Goal: Transaction & Acquisition: Purchase product/service

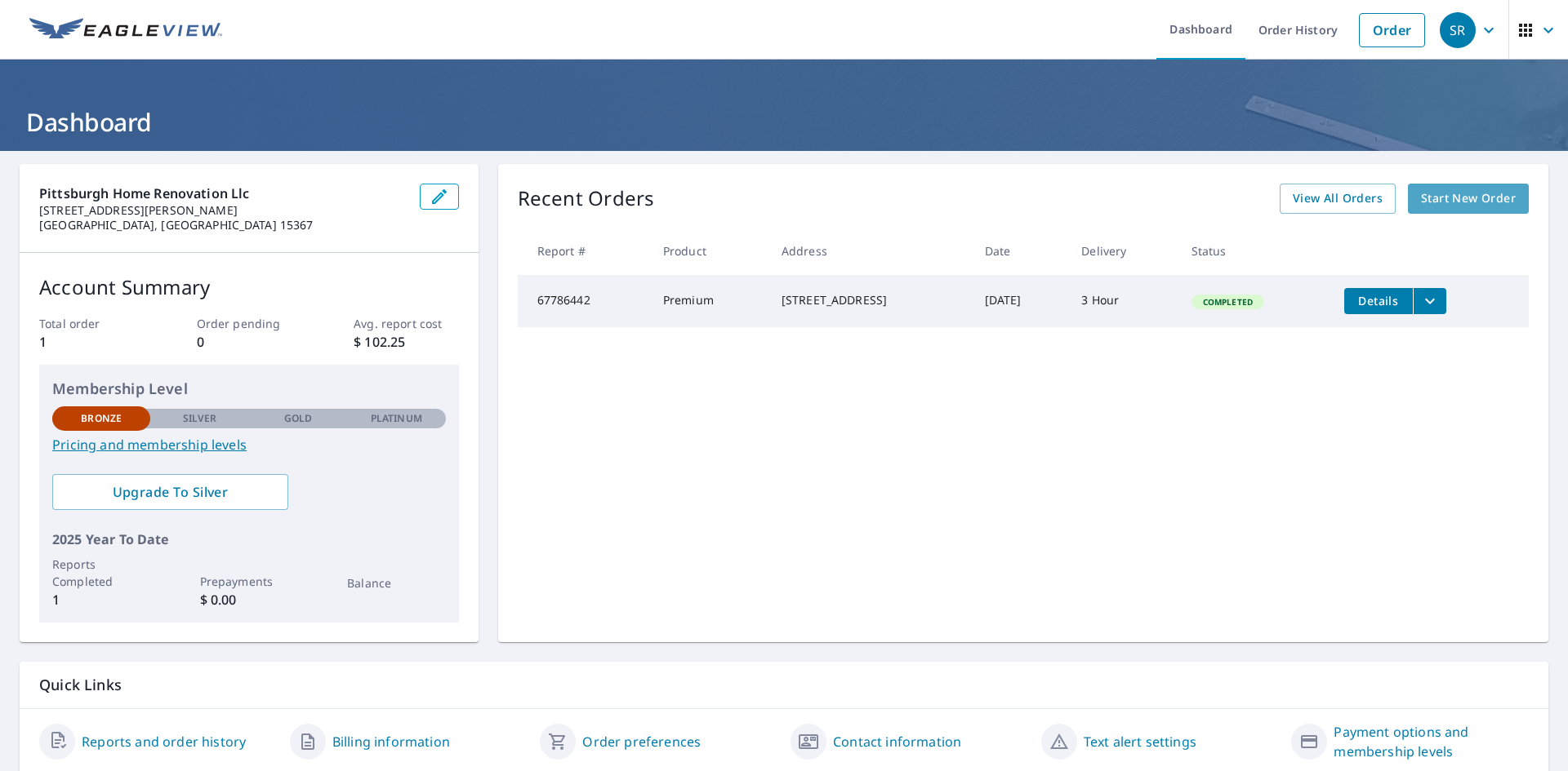
click at [1451, 195] on span "Start New Order" at bounding box center [1468, 198] width 95 height 20
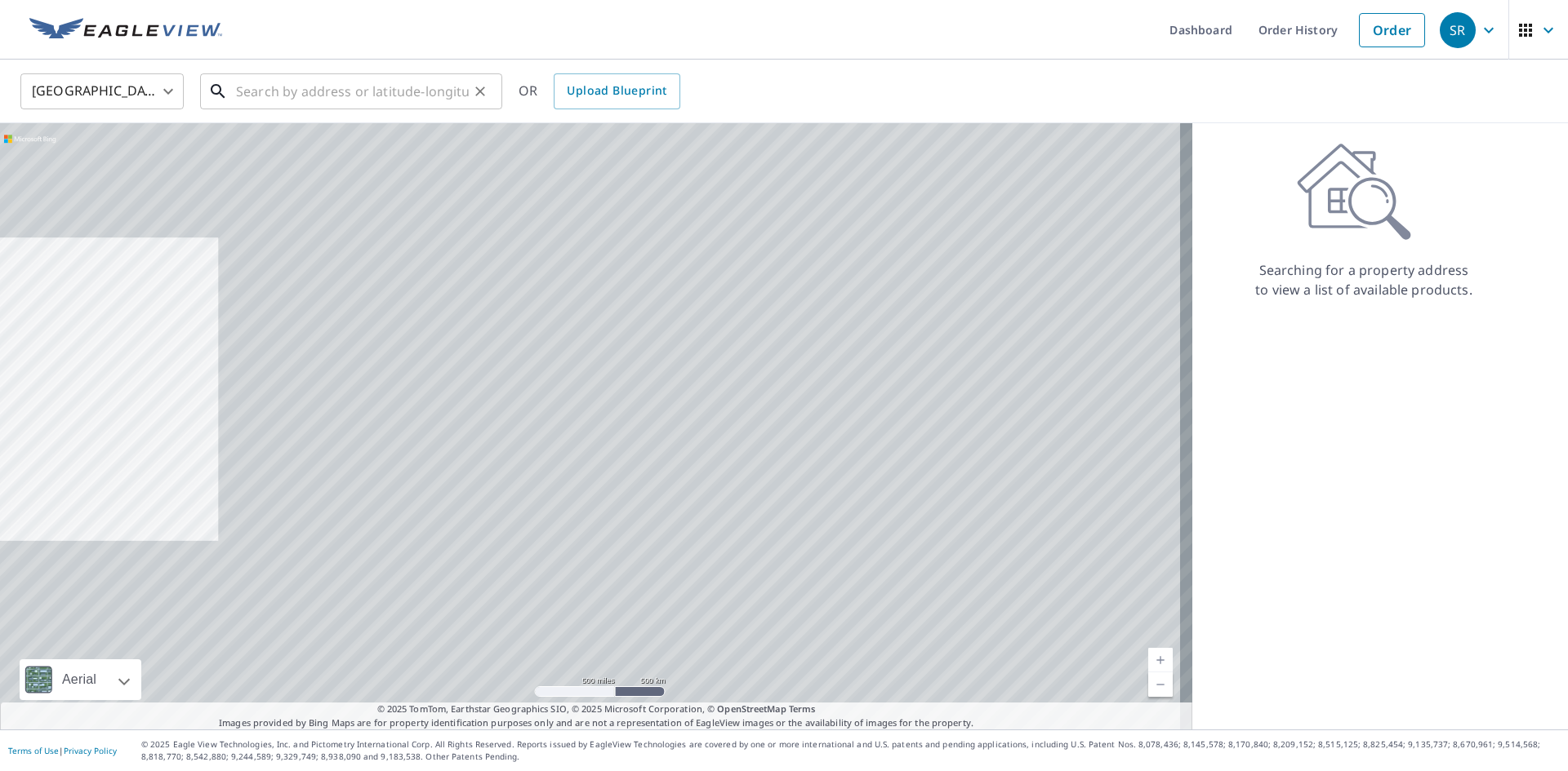
click at [254, 72] on input "text" at bounding box center [352, 91] width 233 height 46
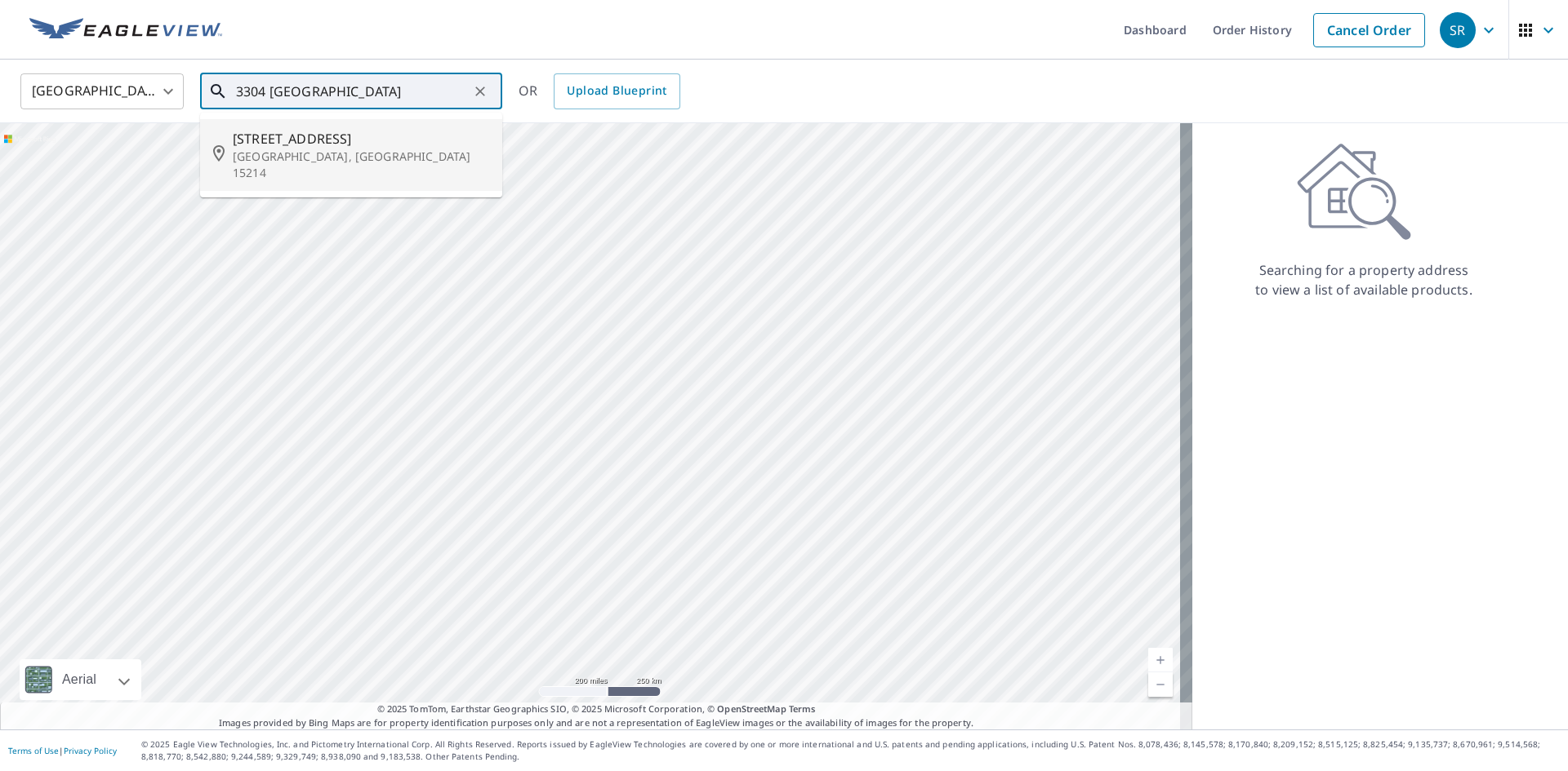
click at [357, 141] on span "[STREET_ADDRESS]" at bounding box center [361, 139] width 256 height 19
type input "[STREET_ADDRESS]"
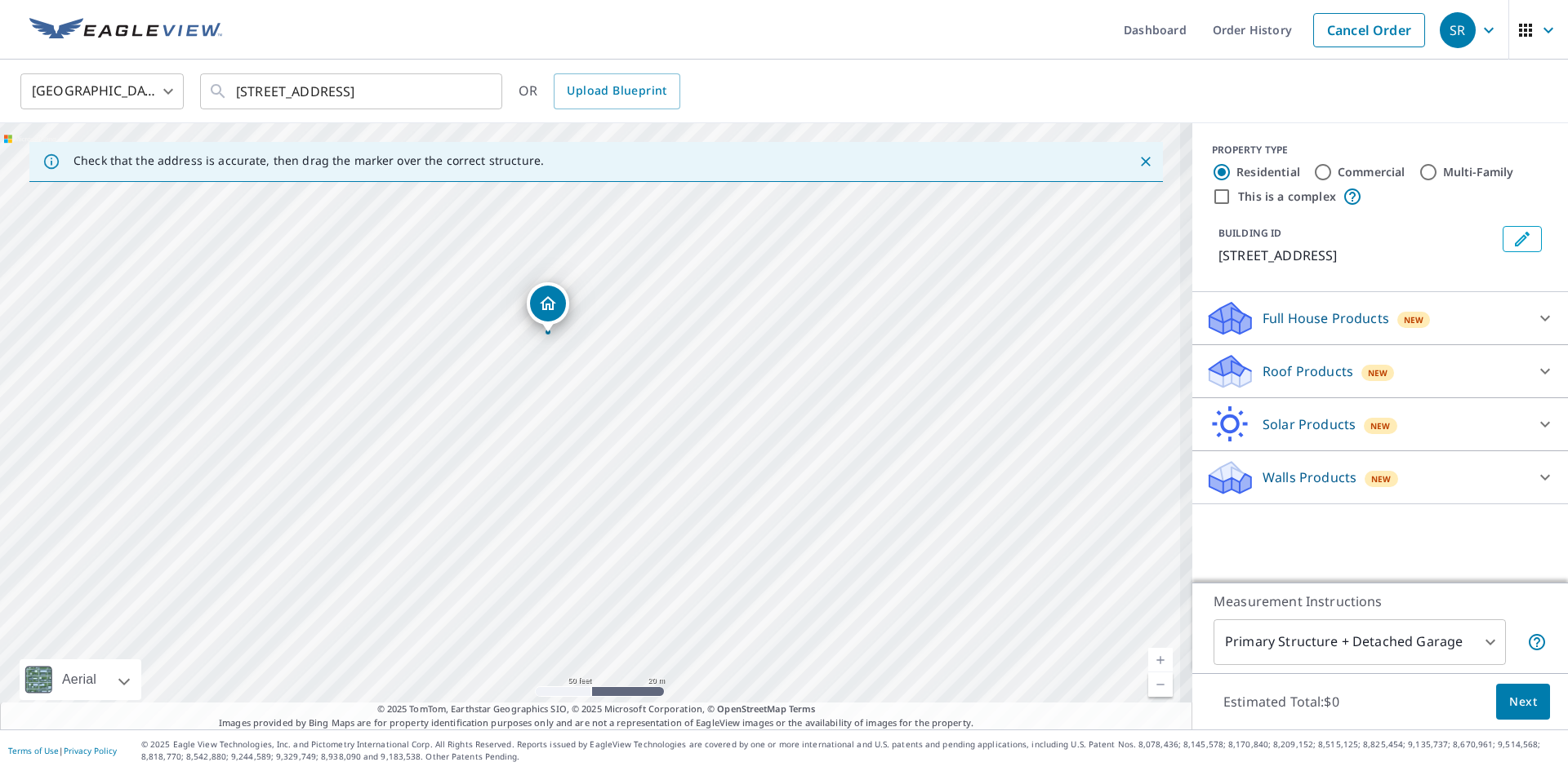
drag, startPoint x: 432, startPoint y: 350, endPoint x: 516, endPoint y: 417, distance: 107.4
click at [516, 417] on div "[STREET_ADDRESS]" at bounding box center [596, 426] width 1192 height 606
drag, startPoint x: 558, startPoint y: 342, endPoint x: 647, endPoint y: 471, distance: 156.7
click at [647, 471] on div "[STREET_ADDRESS]" at bounding box center [596, 426] width 1192 height 606
drag, startPoint x: 670, startPoint y: 449, endPoint x: 782, endPoint y: 527, distance: 136.5
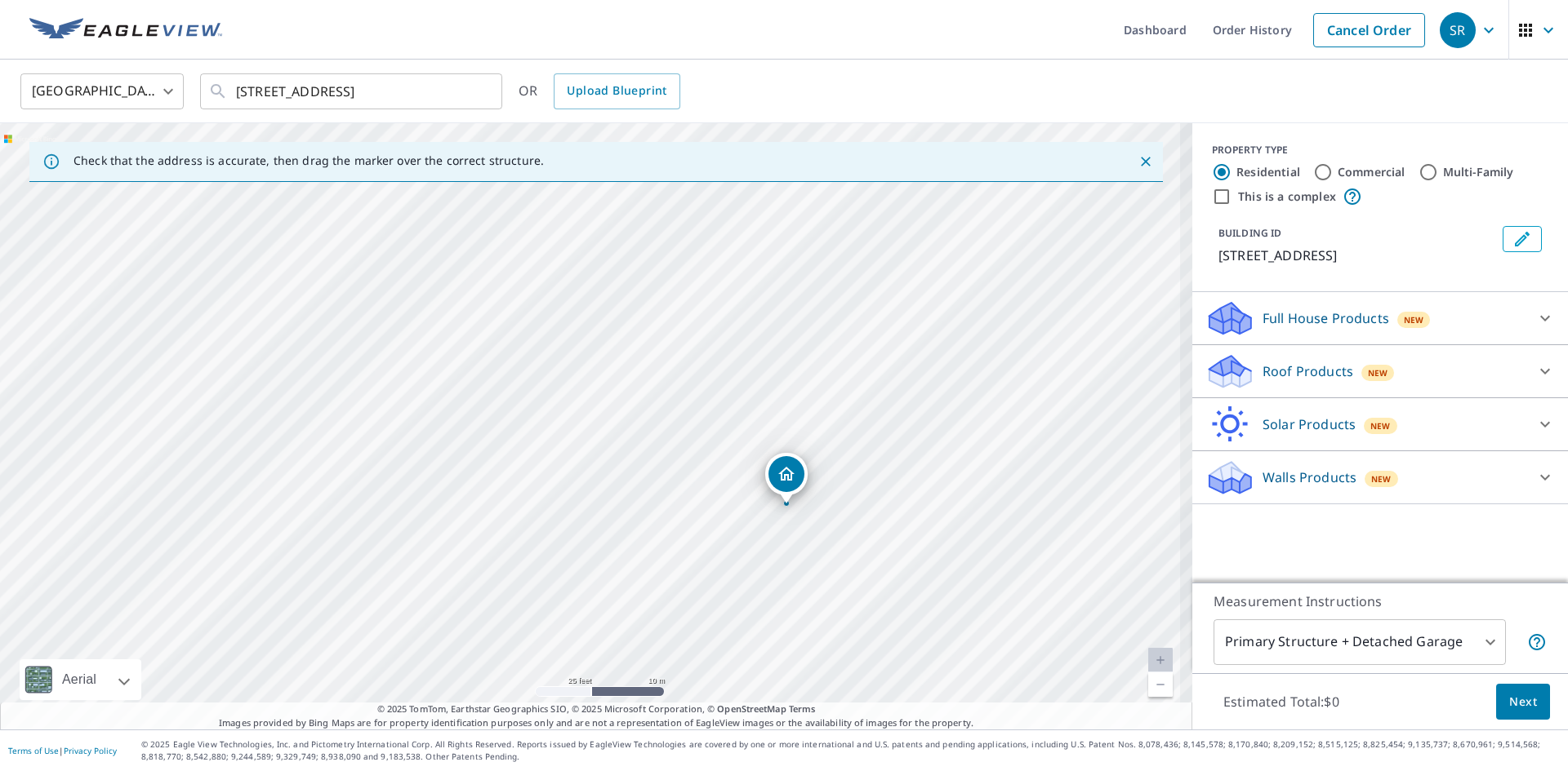
click at [782, 527] on div "[STREET_ADDRESS]" at bounding box center [596, 426] width 1192 height 606
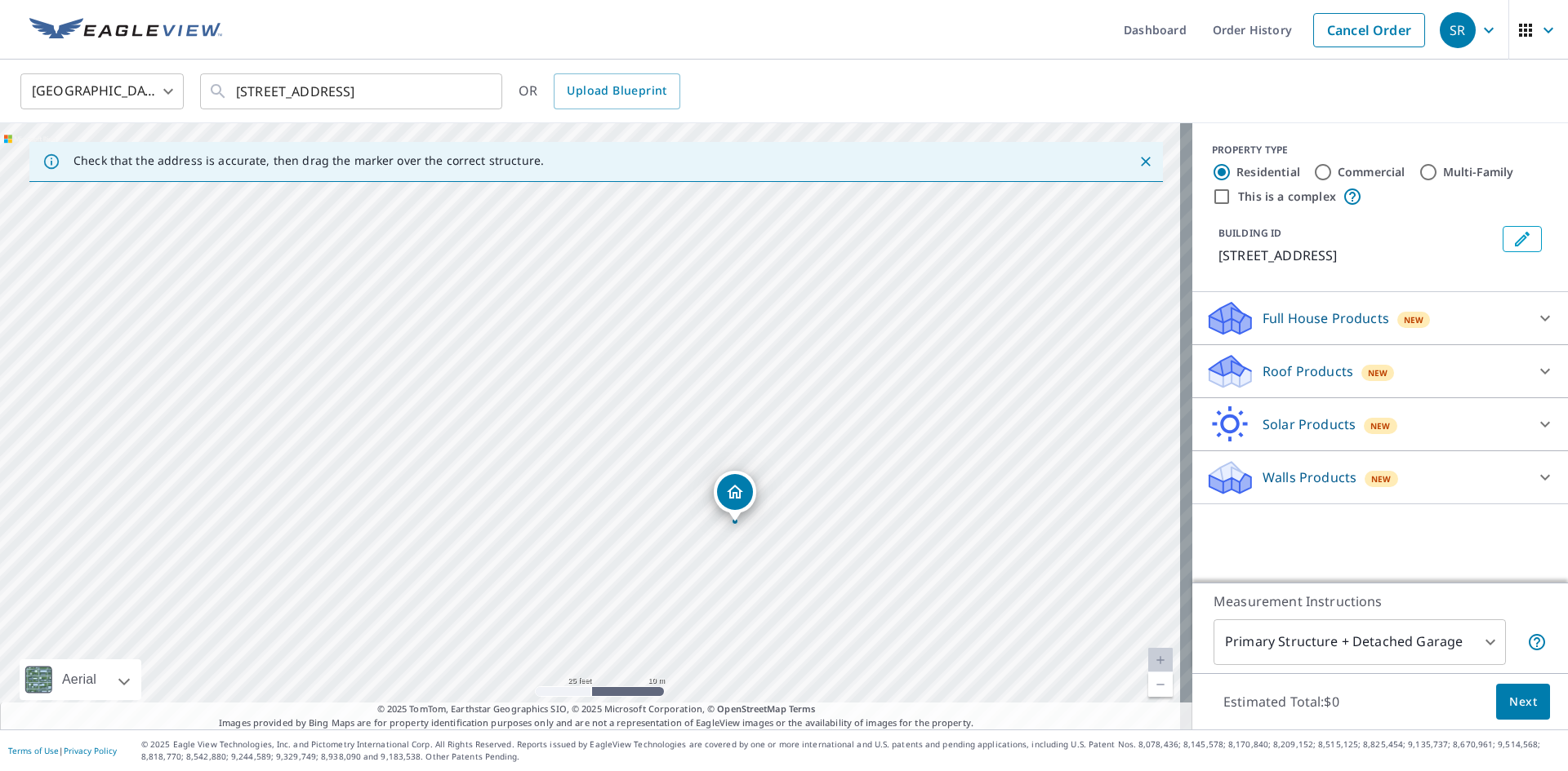
drag, startPoint x: 795, startPoint y: 544, endPoint x: 743, endPoint y: 562, distance: 55.0
click at [743, 562] on div "[STREET_ADDRESS]" at bounding box center [596, 426] width 1192 height 606
click at [1282, 329] on div "Full House Products New" at bounding box center [1365, 319] width 320 height 39
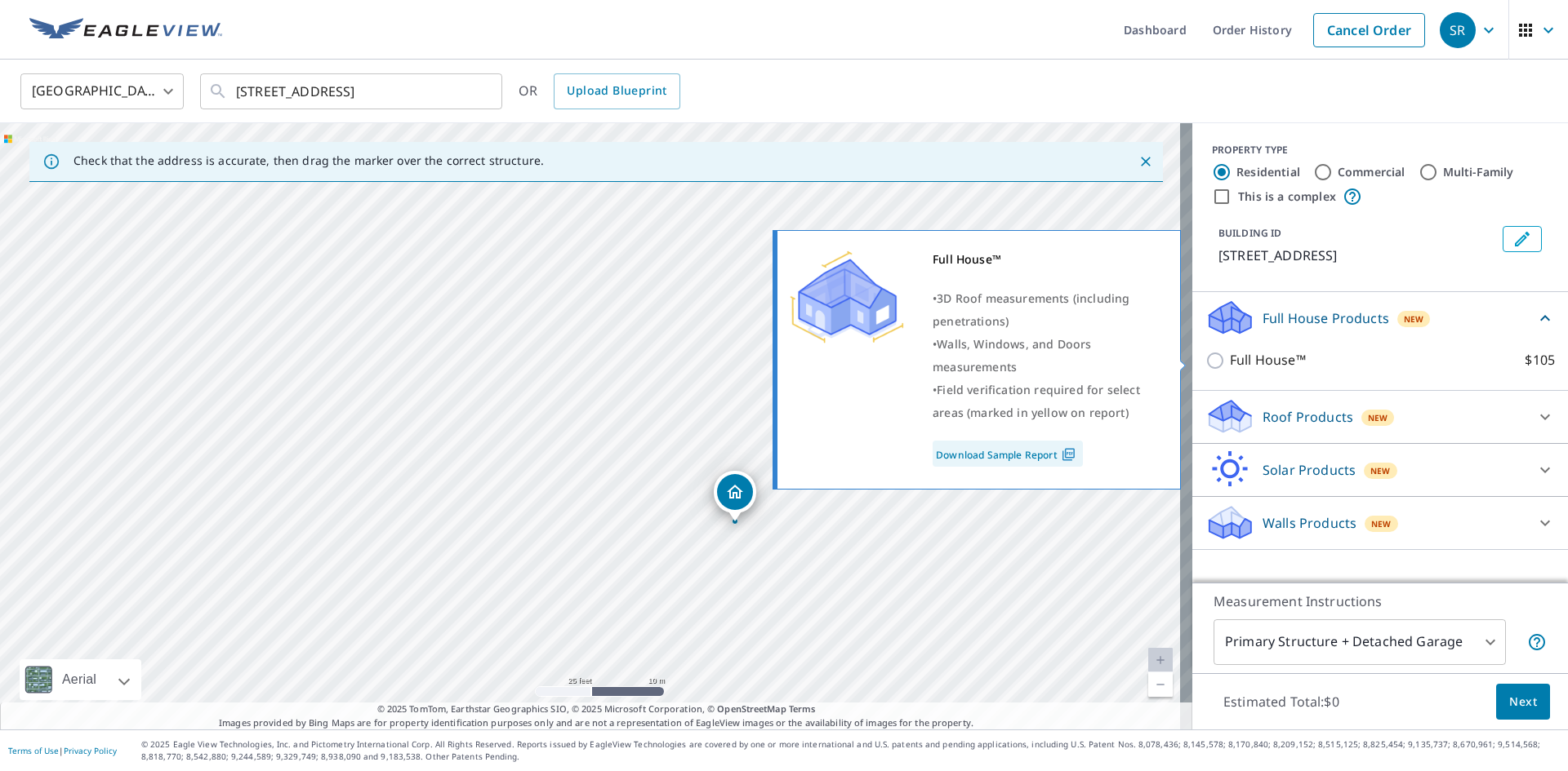
click at [1205, 358] on input "Full House™ $105" at bounding box center [1217, 361] width 24 height 19
checkbox input "true"
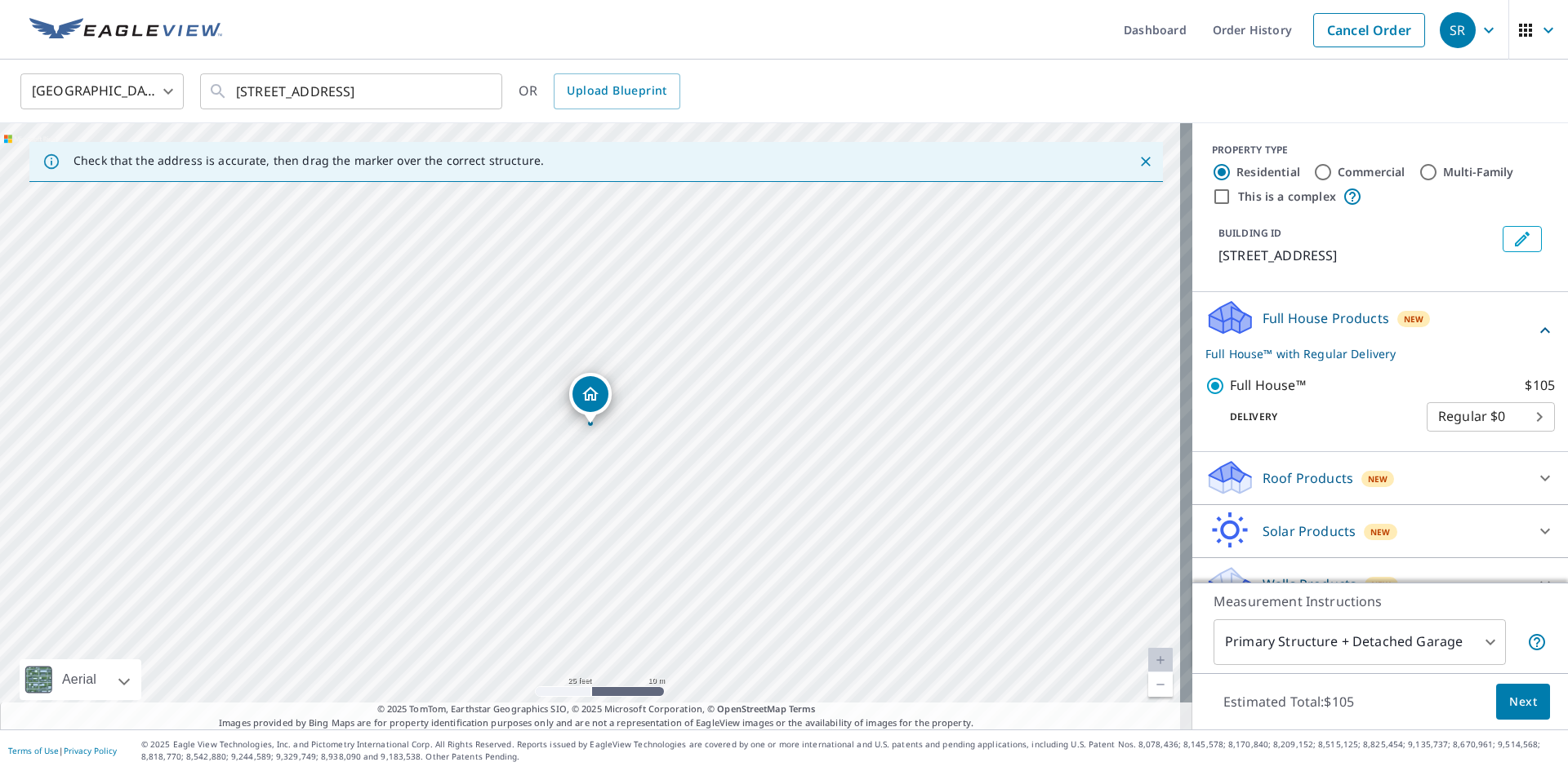
click at [1445, 428] on body "SR SR Dashboard Order History Cancel Order SR [GEOGRAPHIC_DATA] [GEOGRAPHIC_DAT…" at bounding box center [784, 385] width 1568 height 771
click at [1445, 428] on li "Regular $0" at bounding box center [1466, 436] width 128 height 29
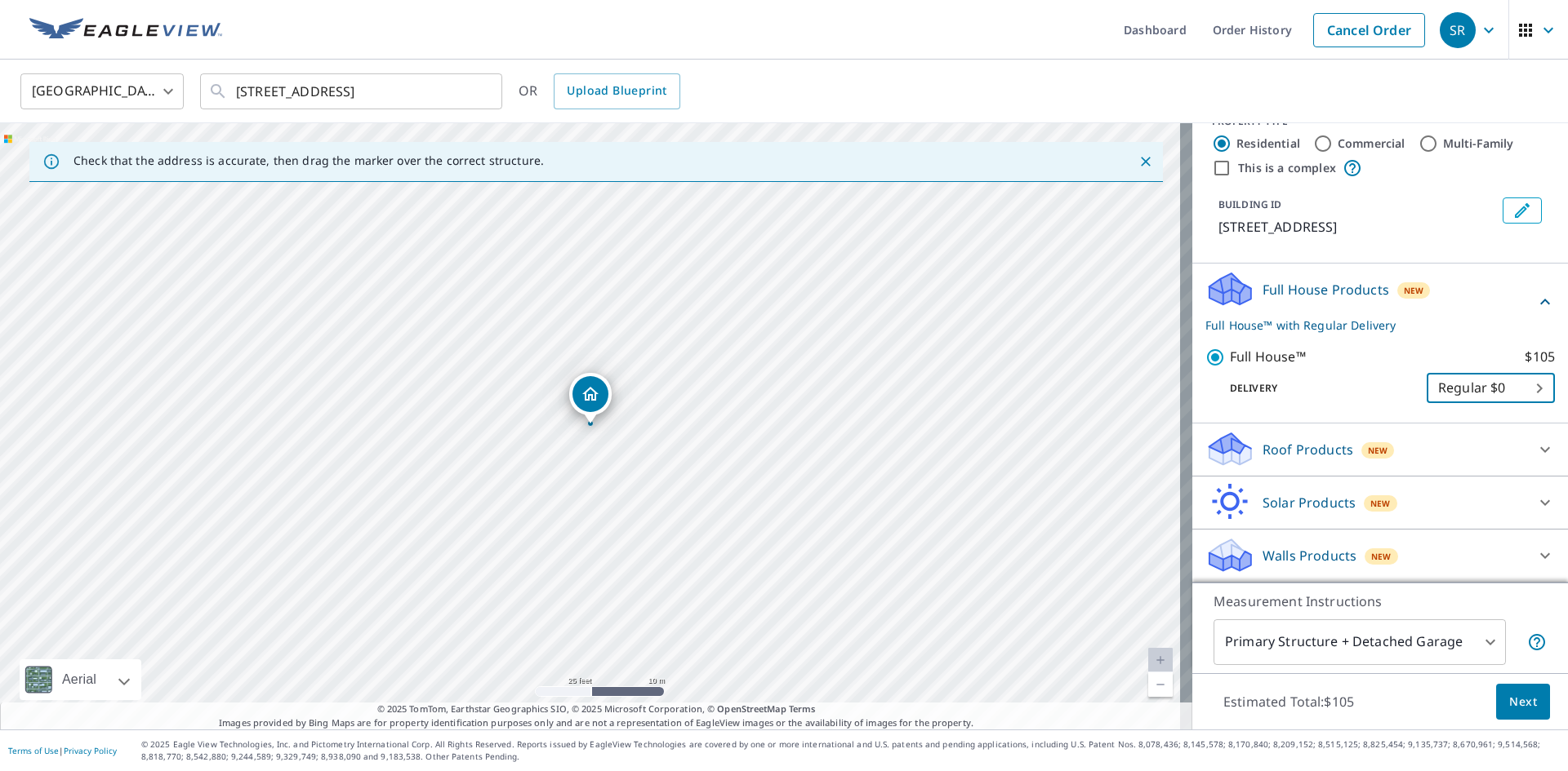
click at [1520, 705] on span "Next" at bounding box center [1522, 702] width 28 height 20
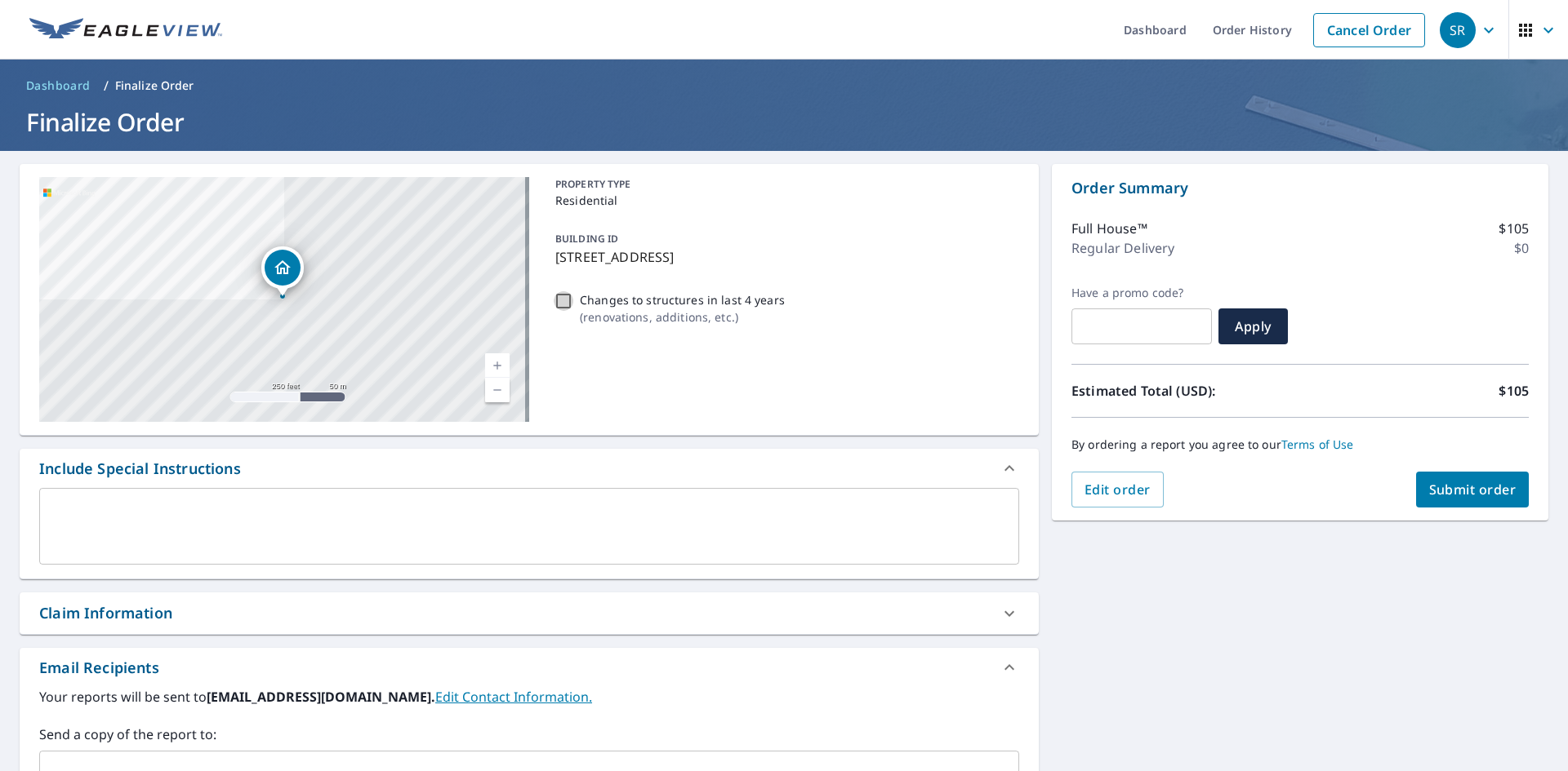
click at [559, 303] on input "Changes to structures in last 4 years ( renovations, additions, etc. )" at bounding box center [564, 301] width 19 height 19
checkbox input "true"
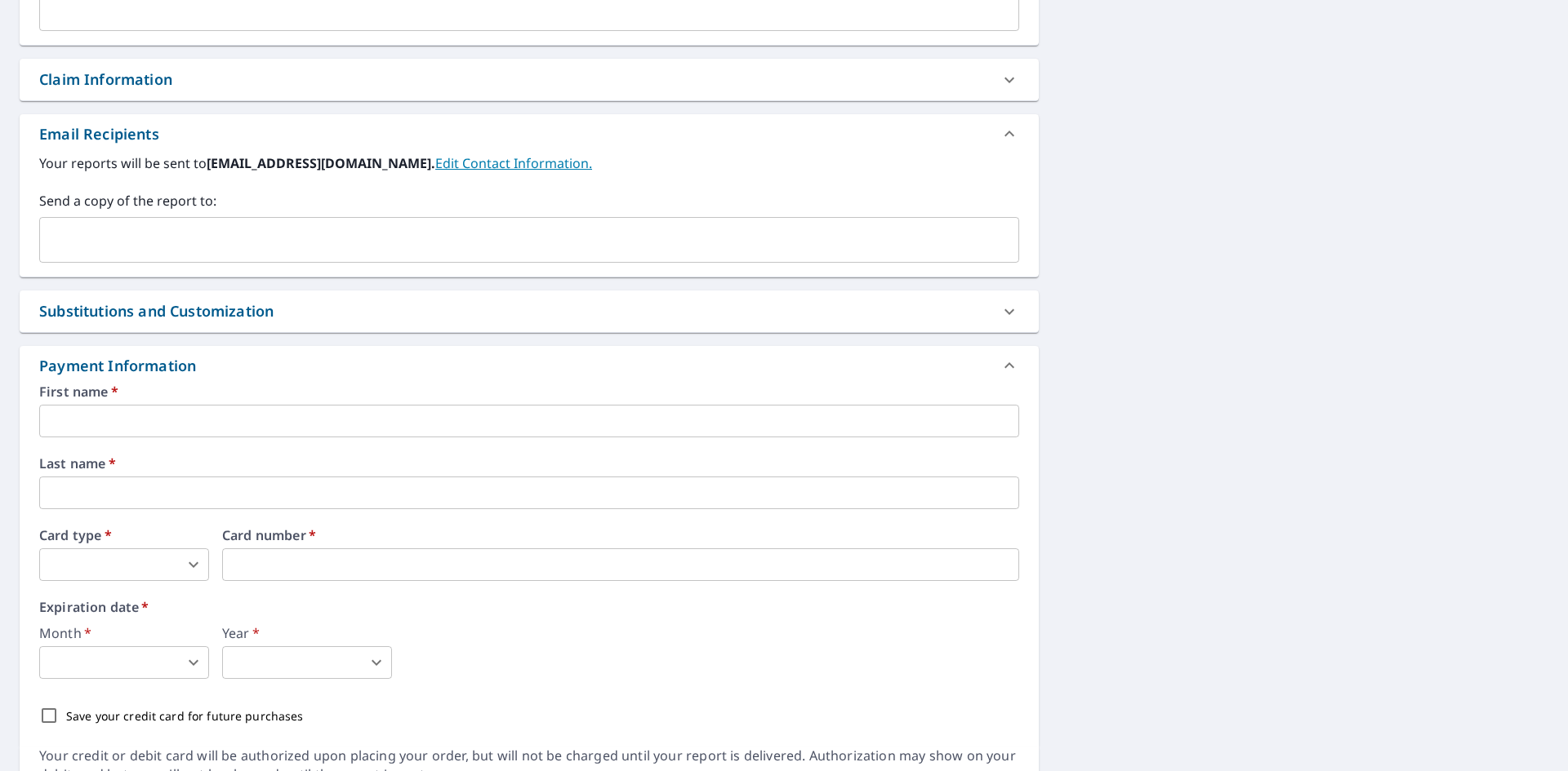
scroll to position [571, 0]
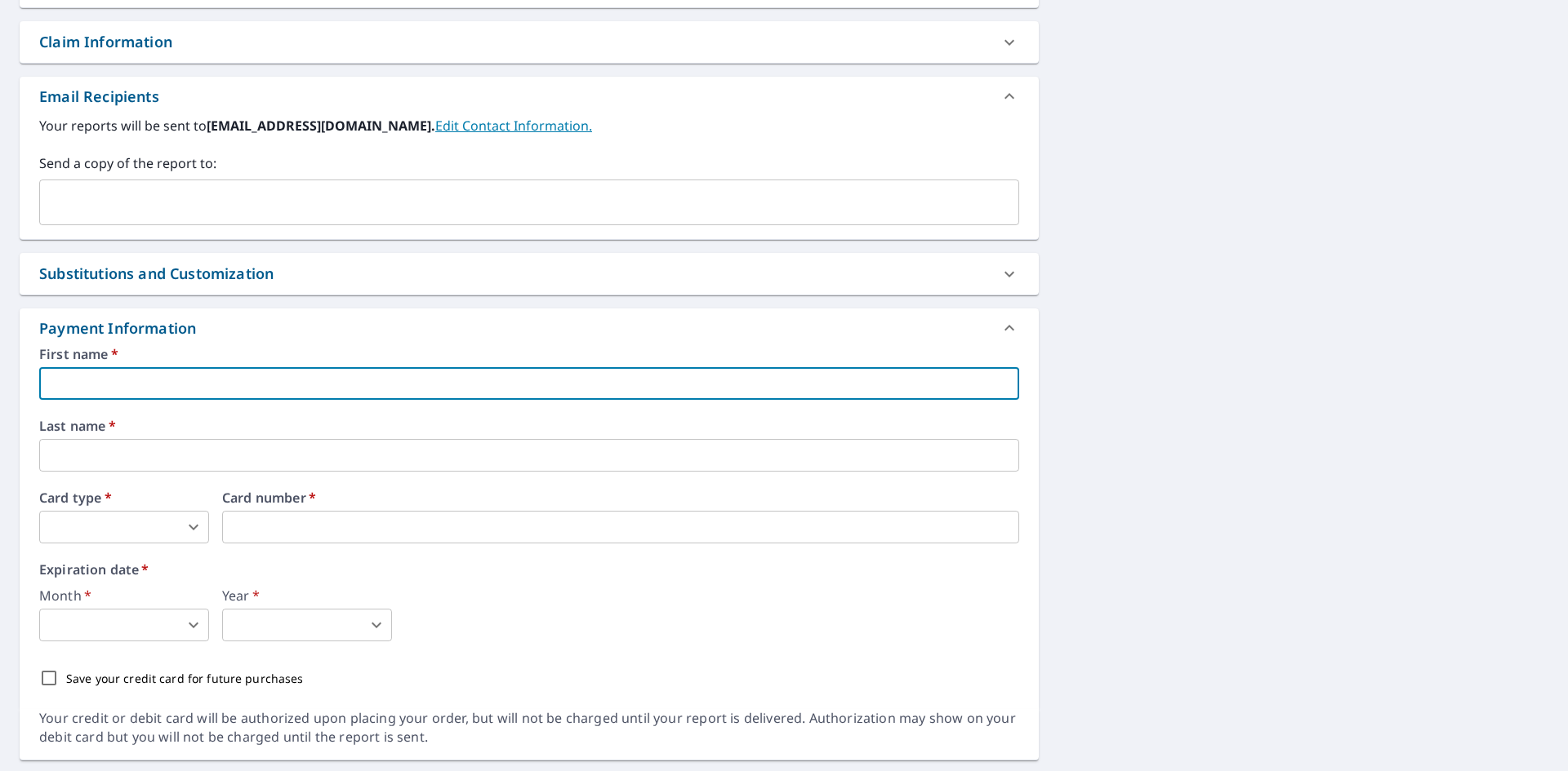
click at [85, 378] on input "text" at bounding box center [529, 384] width 980 height 33
type input "Salvador"
type input "[EMAIL_ADDRESS][DOMAIN_NAME]"
type input "[PERSON_NAME]"
click at [98, 520] on body "SR SR Dashboard Order History Cancel Order SR Dashboard / Finalize Order Finali…" at bounding box center [784, 385] width 1568 height 771
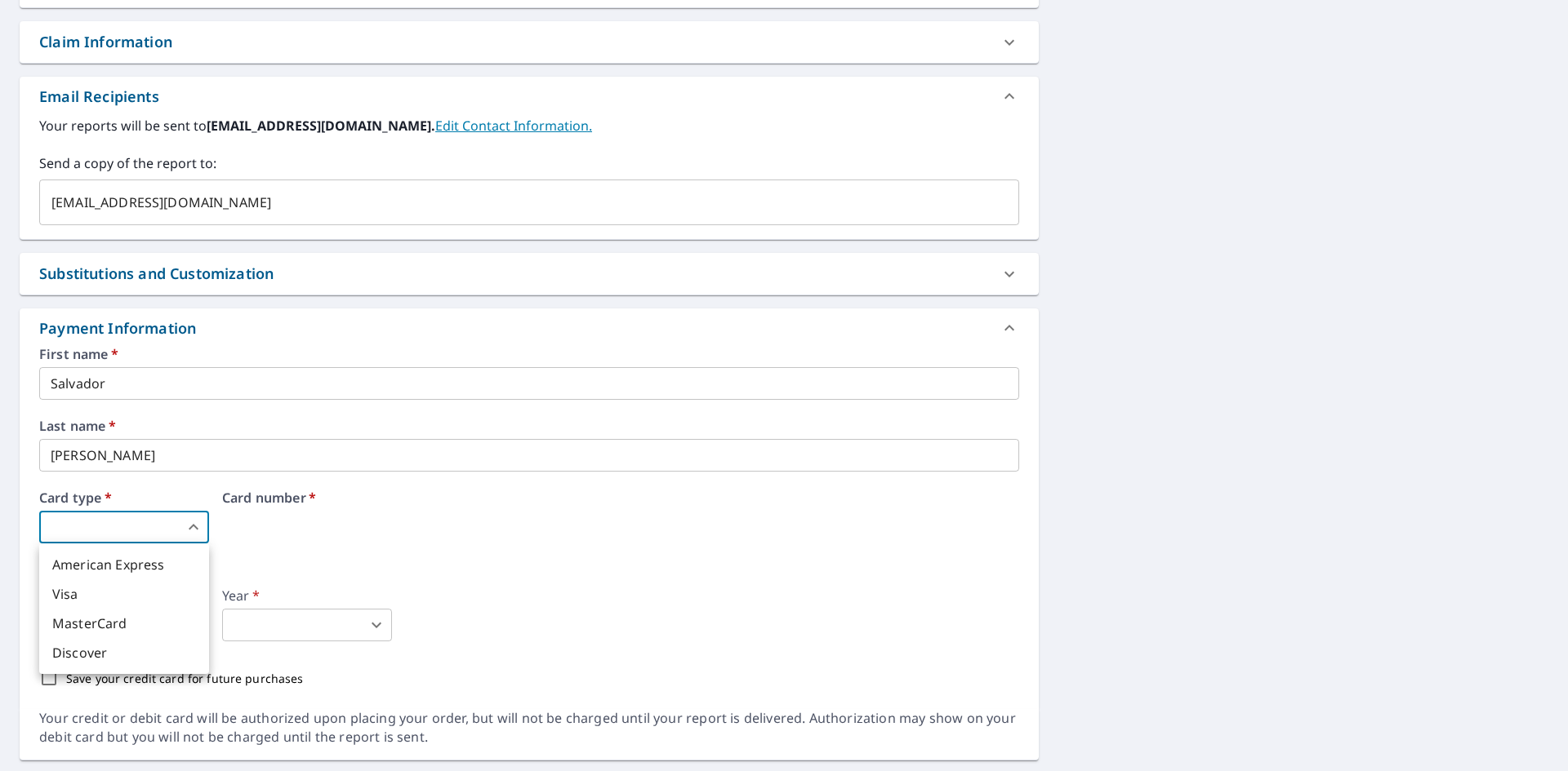
click at [92, 598] on li "Visa" at bounding box center [123, 594] width 170 height 29
type input "2"
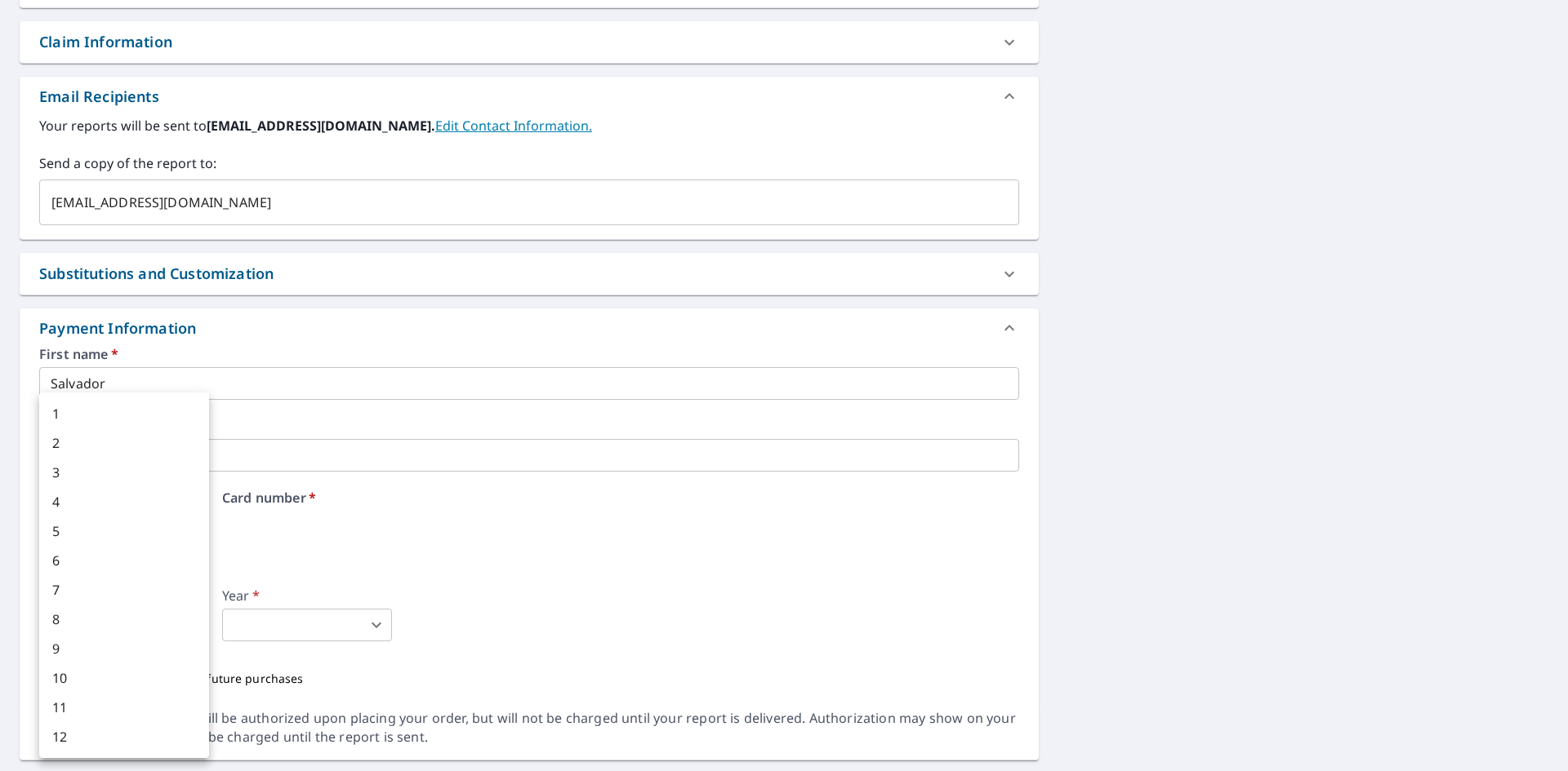
click at [86, 618] on body "SR SR Dashboard Order History Cancel Order SR Dashboard / Finalize Order Finali…" at bounding box center [784, 385] width 1568 height 771
click at [343, 549] on div at bounding box center [784, 385] width 1568 height 771
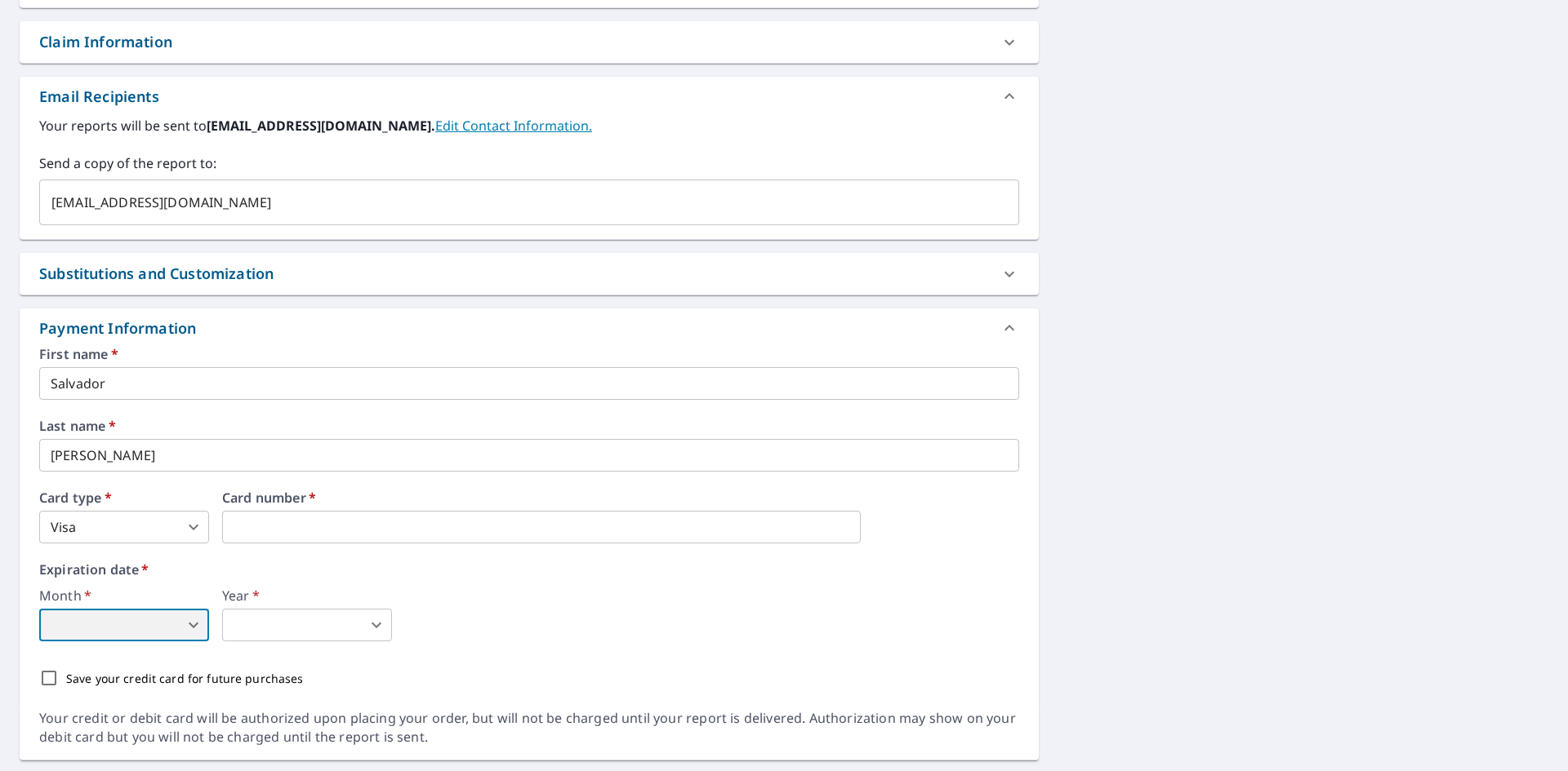
scroll to position [616, 0]
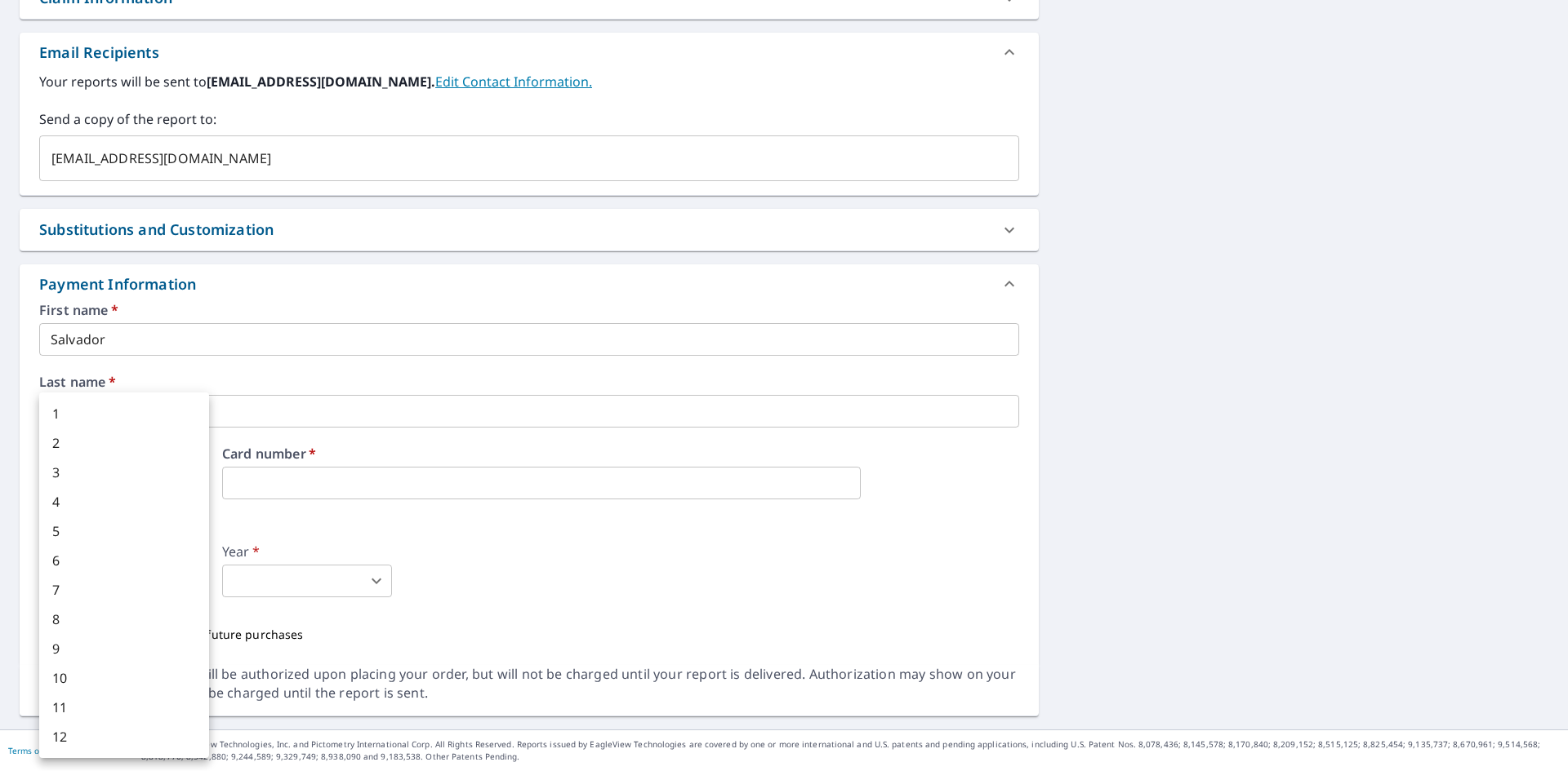
click at [92, 585] on body "SR SR Dashboard Order History Cancel Order SR Dashboard / Finalize Order Finali…" at bounding box center [784, 385] width 1568 height 771
click at [62, 745] on li "12" at bounding box center [123, 737] width 170 height 29
type input "12"
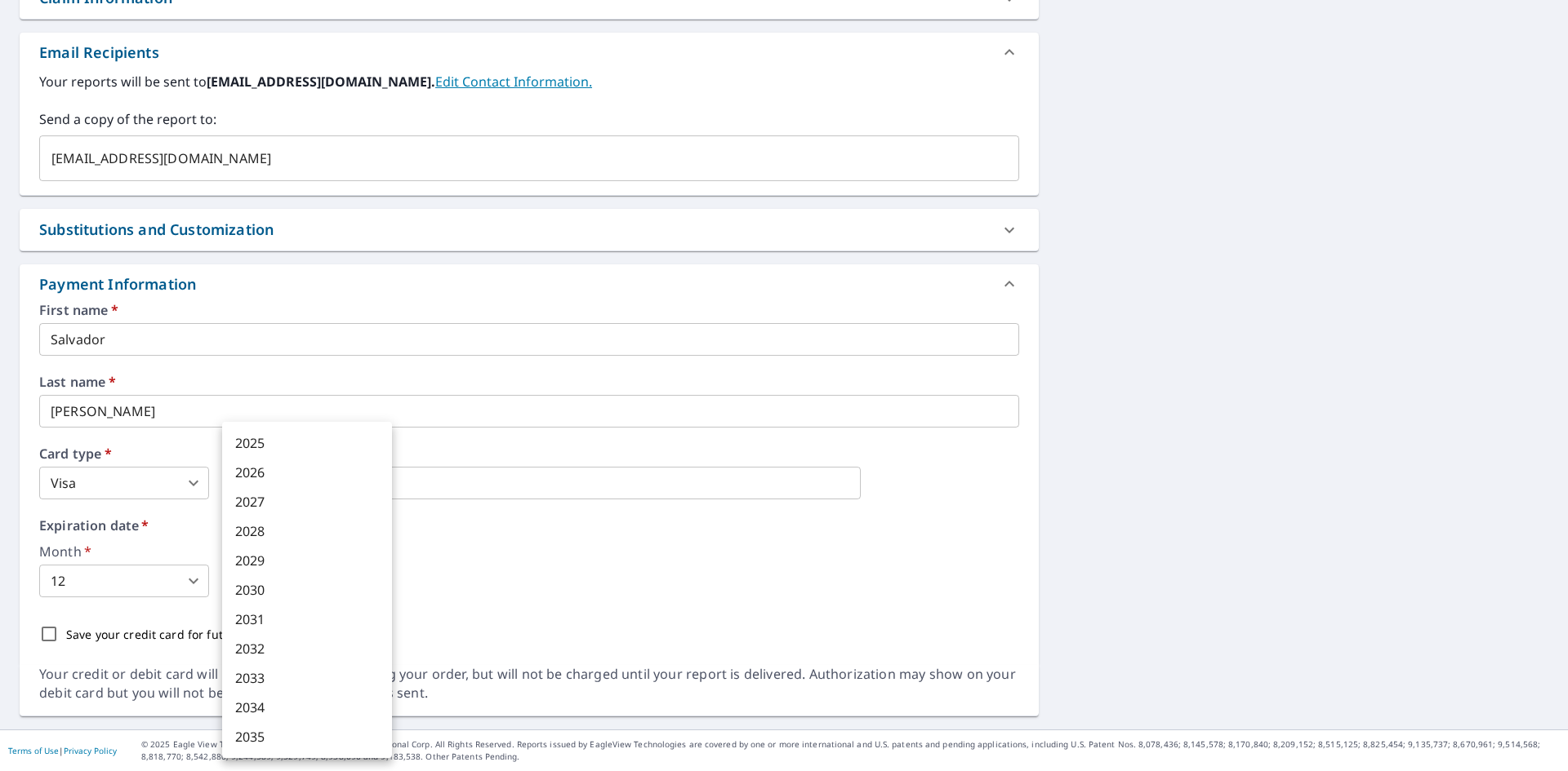
click at [256, 567] on body "SR SR Dashboard Order History Cancel Order SR Dashboard / Finalize Order Finali…" at bounding box center [784, 385] width 1568 height 771
click at [262, 567] on li "2029" at bounding box center [307, 561] width 170 height 29
type input "2029"
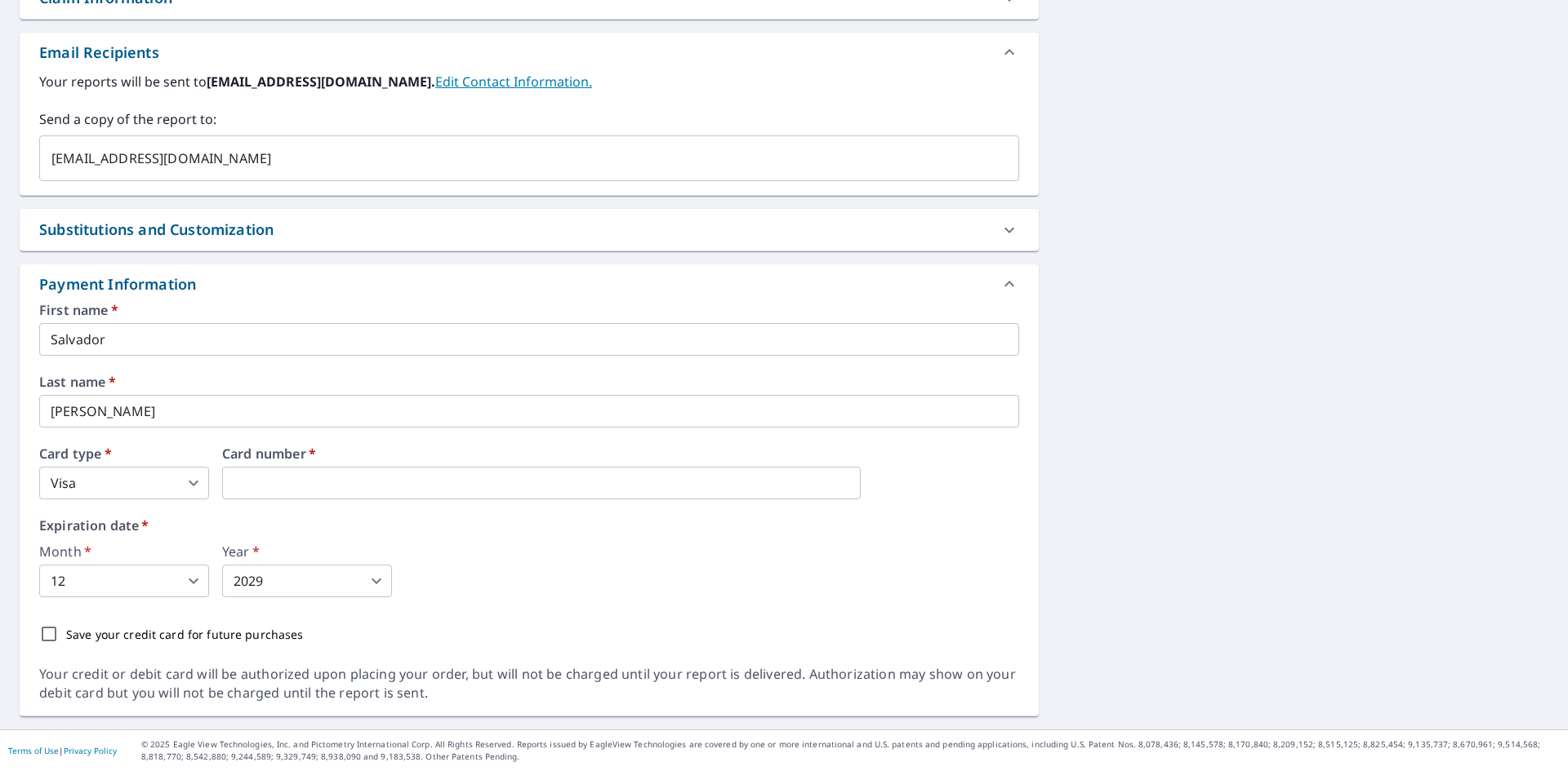
click at [520, 558] on div "Month   * 12 12 ​ Year   * 2029 2029 ​" at bounding box center [529, 571] width 980 height 52
click at [57, 640] on input "Save your credit card for future purchases" at bounding box center [49, 633] width 34 height 34
checkbox input "true"
click at [883, 621] on div "Save your credit card for future purchases" at bounding box center [529, 633] width 980 height 34
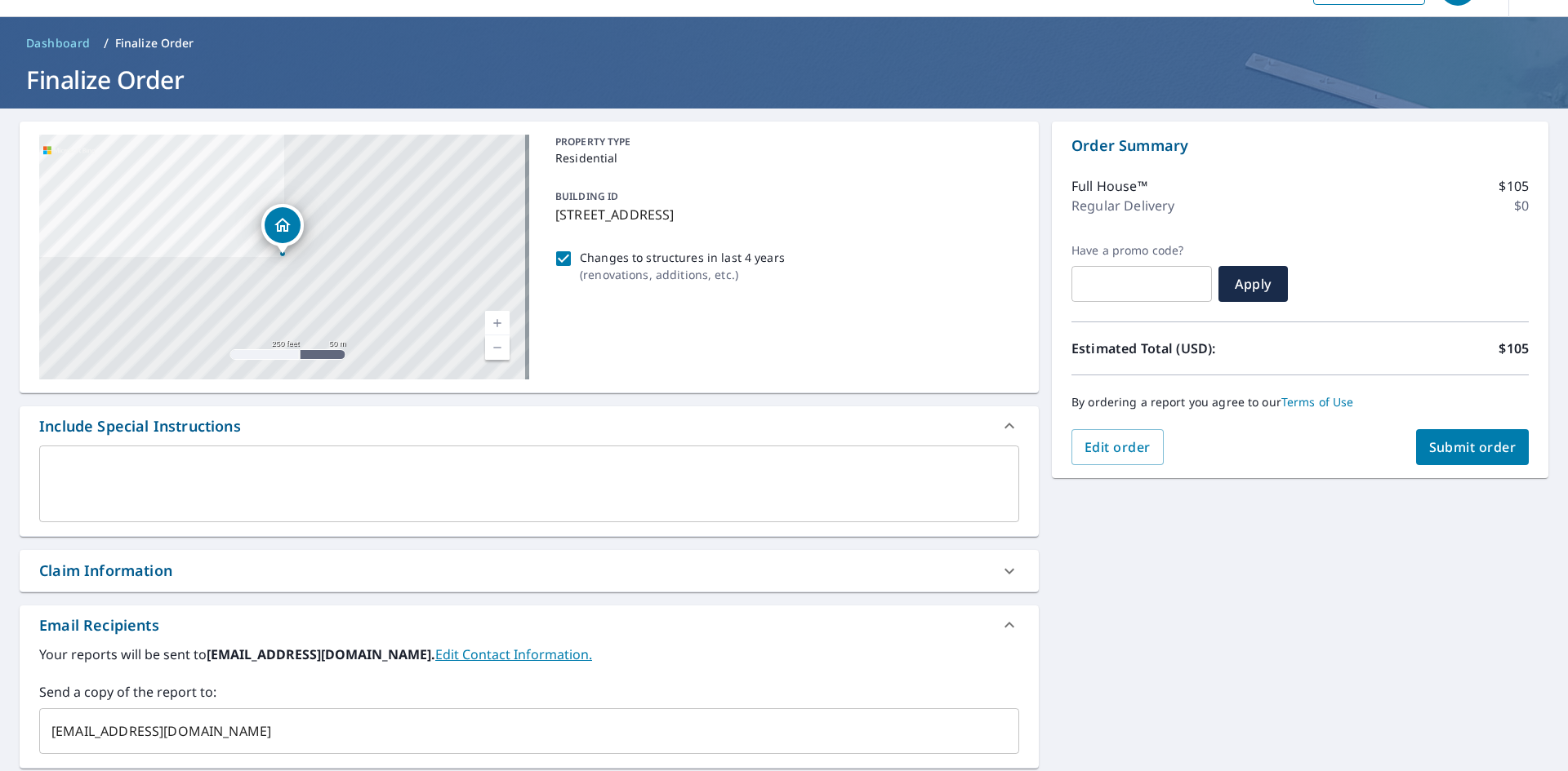
scroll to position [81, 0]
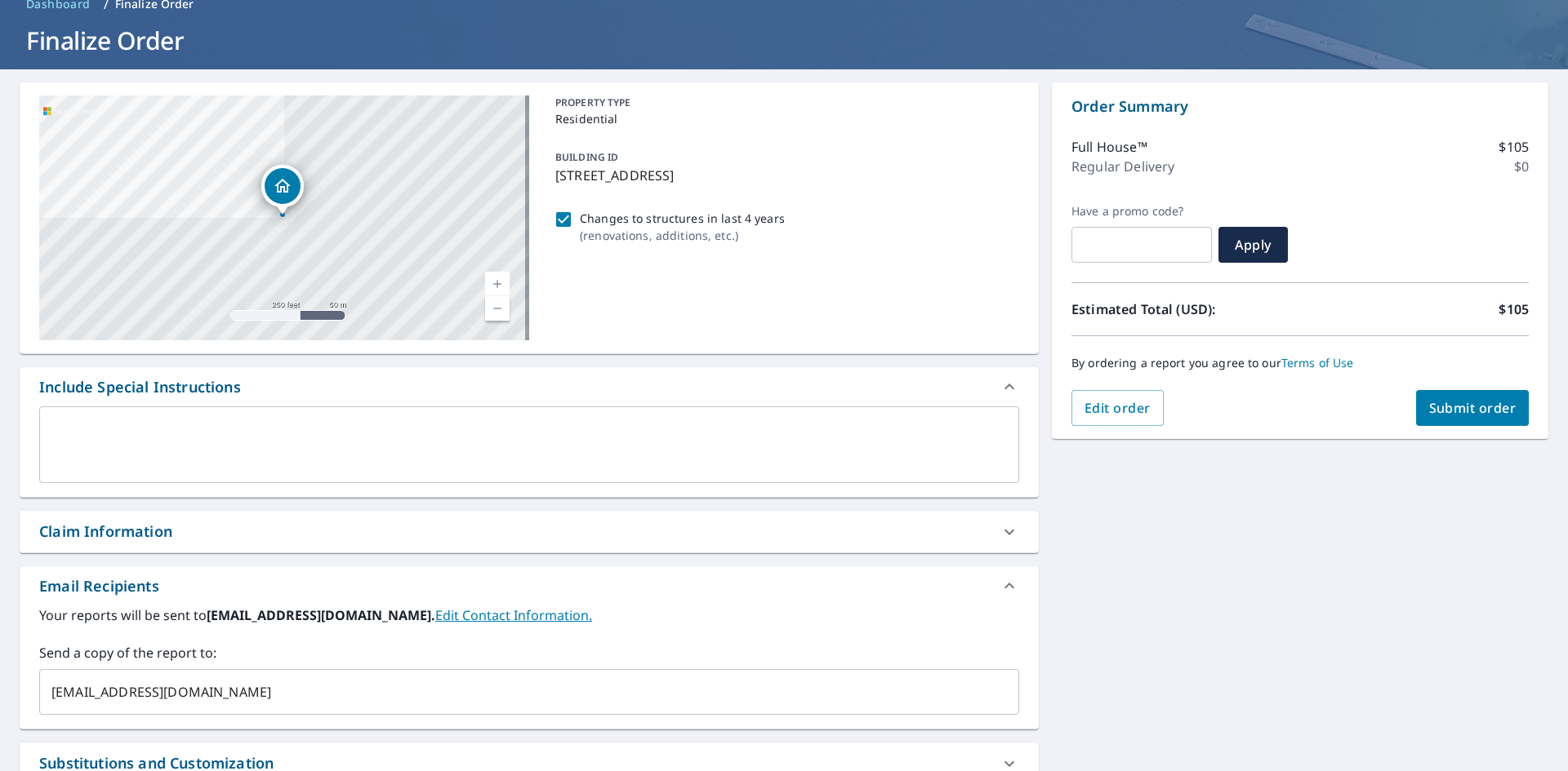
click at [1439, 412] on span "Submit order" at bounding box center [1473, 408] width 87 height 18
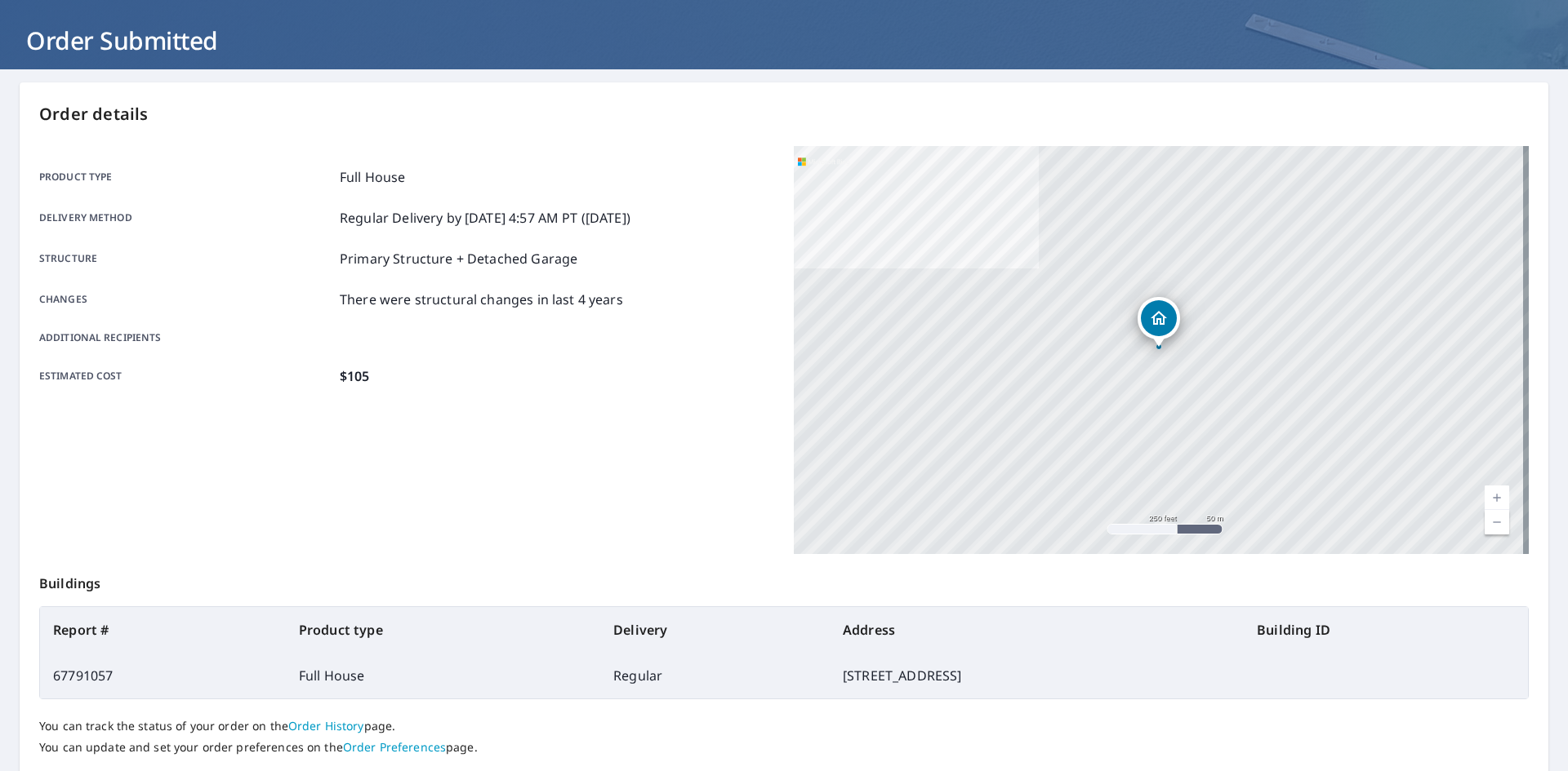
click at [425, 260] on p "Primary Structure + Detached Garage" at bounding box center [458, 259] width 238 height 19
click at [381, 305] on p "There were structural changes in last 4 years" at bounding box center [481, 300] width 283 height 19
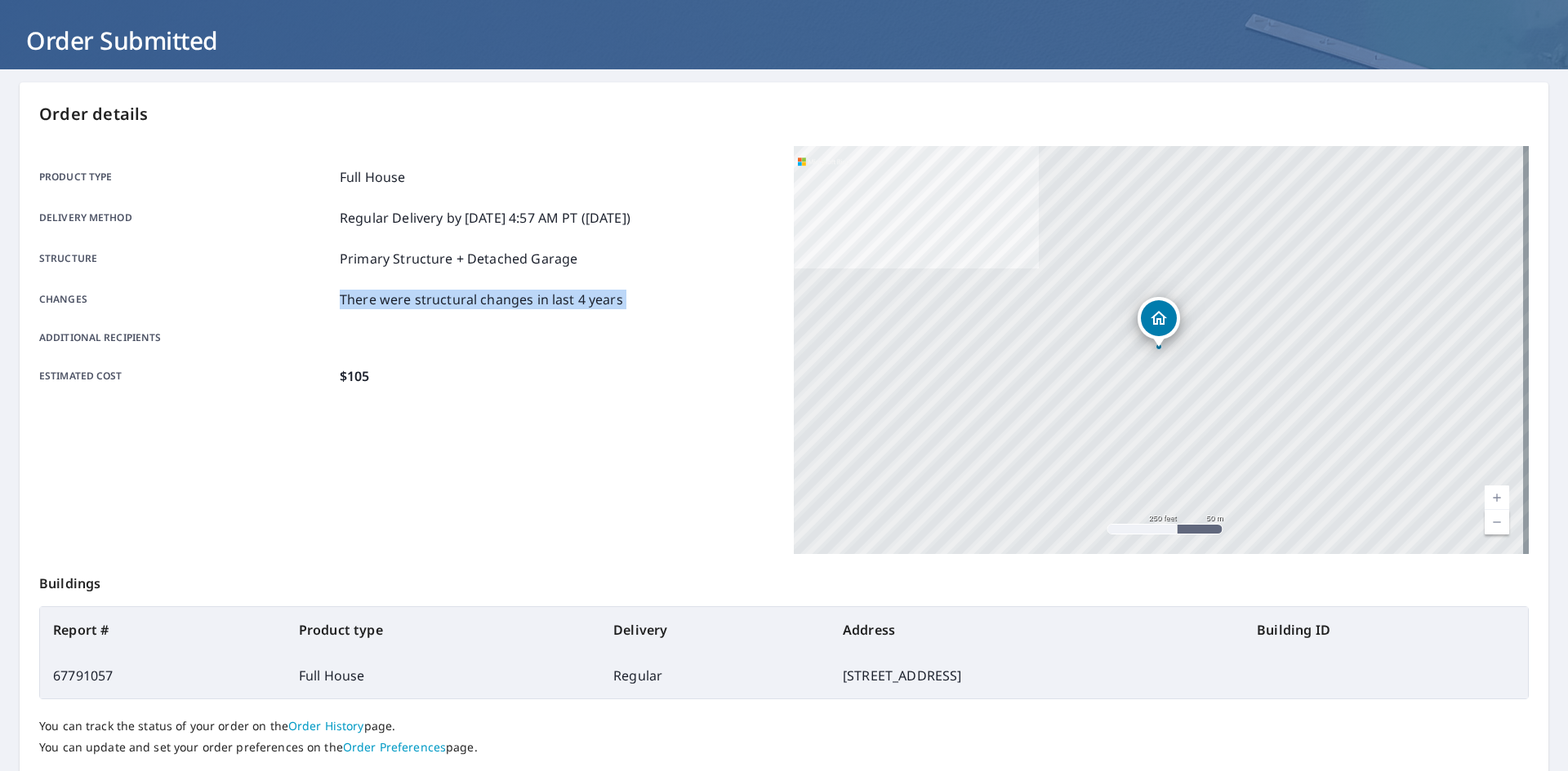
click at [381, 305] on p "There were structural changes in last 4 years" at bounding box center [481, 300] width 283 height 19
click at [454, 349] on div "Product type Full House Delivery method Regular Delivery by [DATE] 4:57 AM PT (…" at bounding box center [406, 277] width 735 height 219
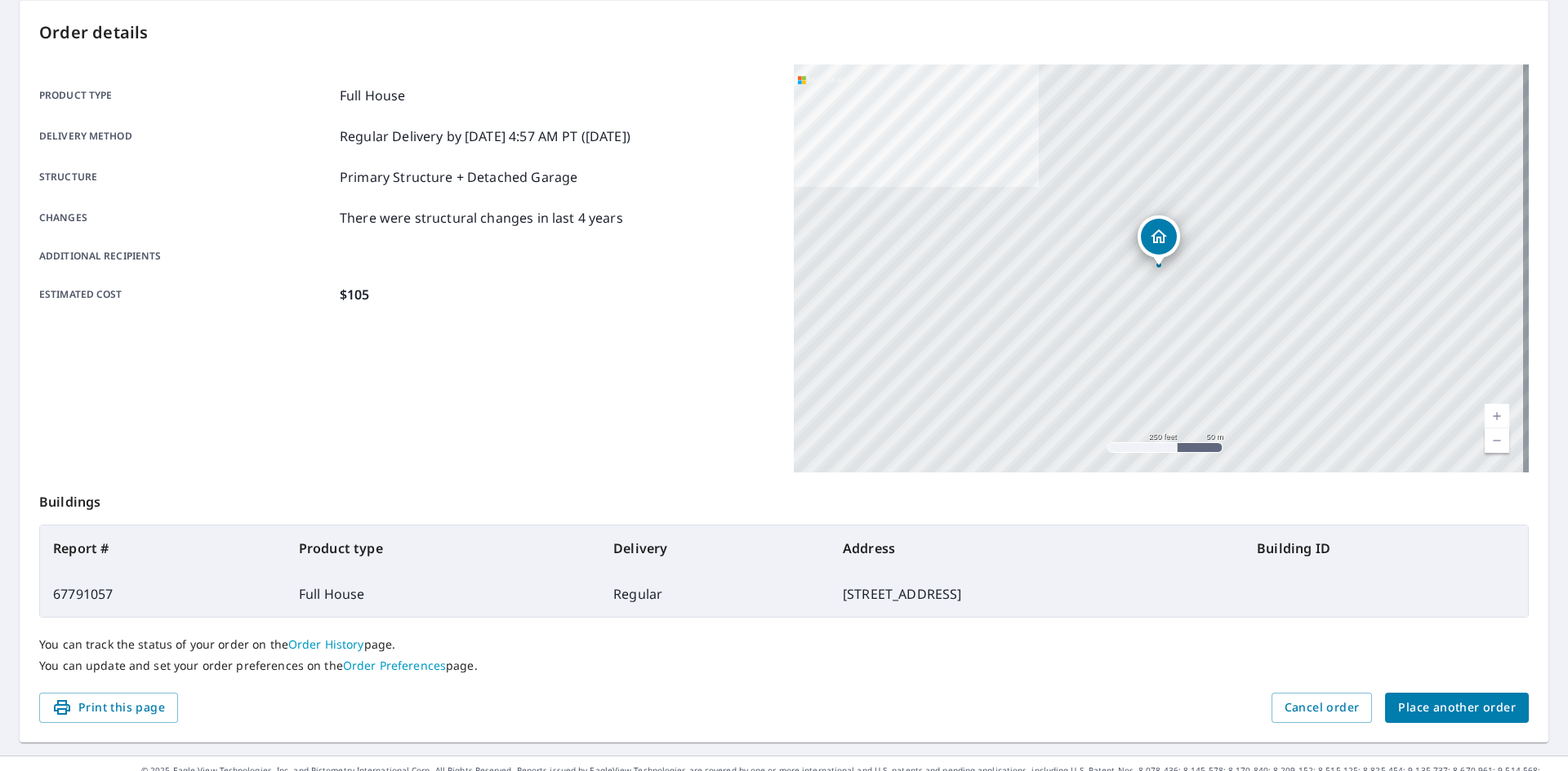
scroll to position [189, 0]
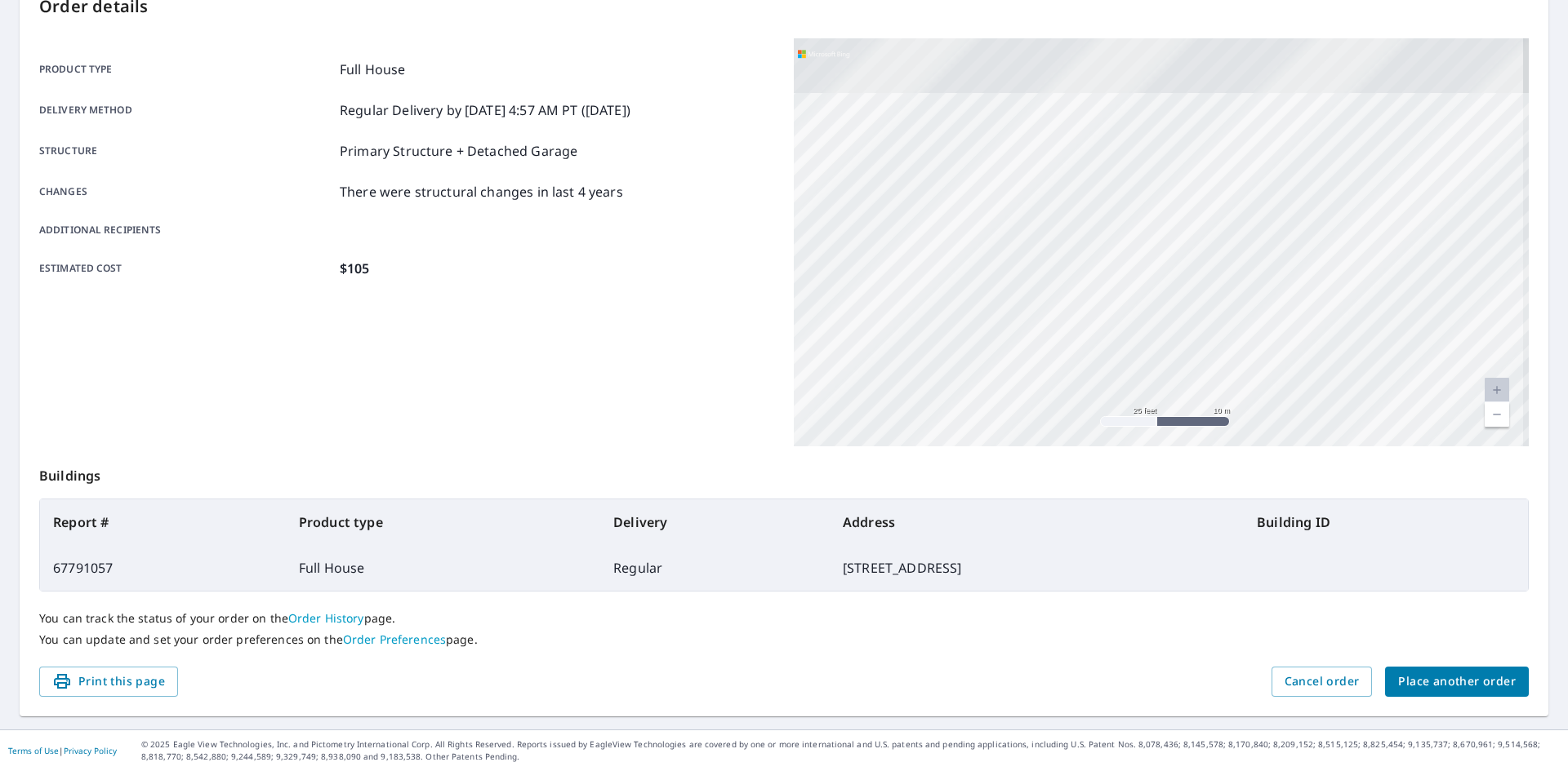
drag, startPoint x: 1224, startPoint y: 167, endPoint x: 1125, endPoint y: 443, distance: 293.2
click at [1125, 443] on div "[STREET_ADDRESS]" at bounding box center [1160, 242] width 735 height 408
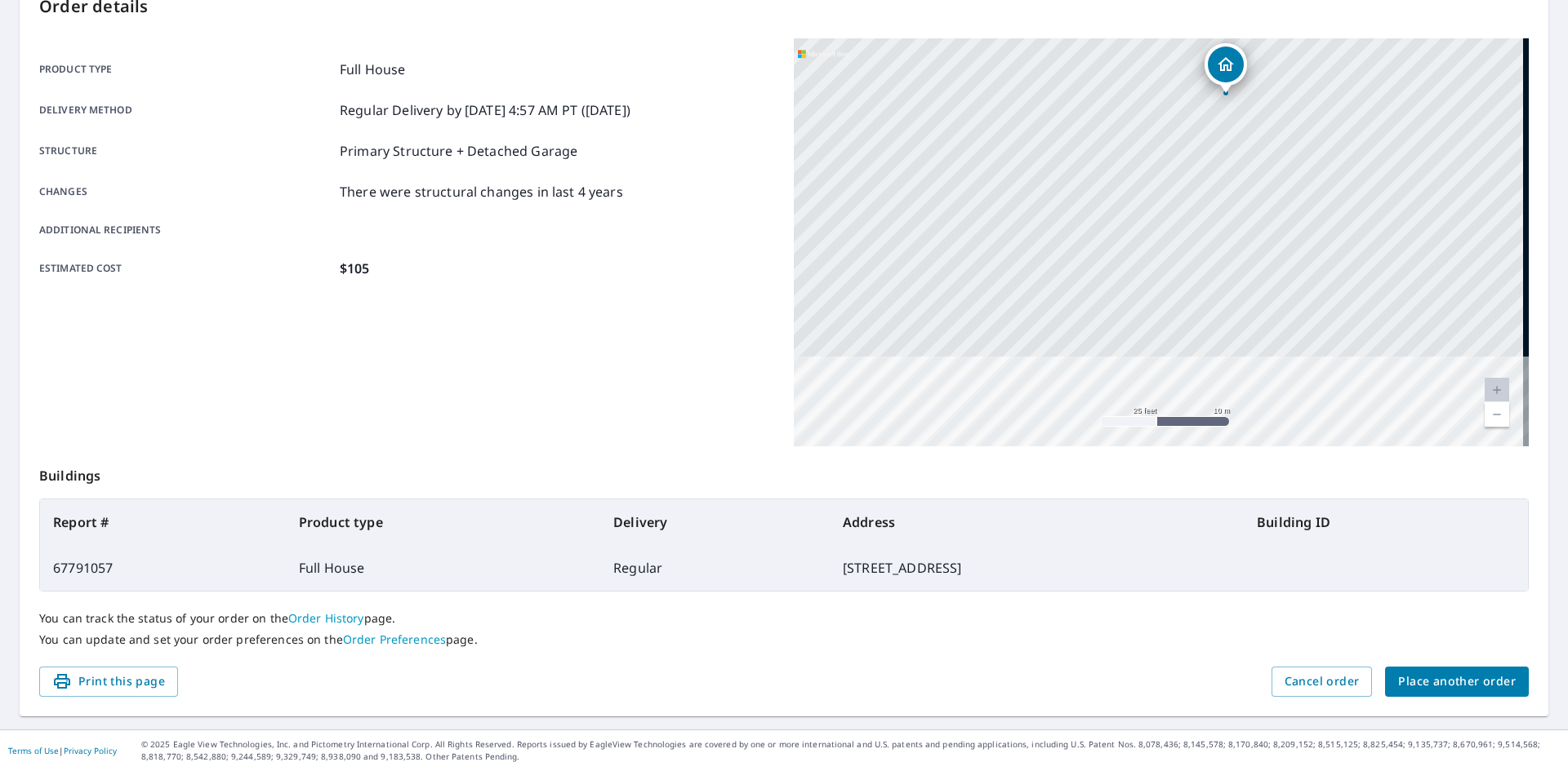
drag, startPoint x: 1142, startPoint y: 147, endPoint x: 1168, endPoint y: 406, distance: 260.3
click at [1168, 406] on div "[STREET_ADDRESS]" at bounding box center [1160, 242] width 735 height 408
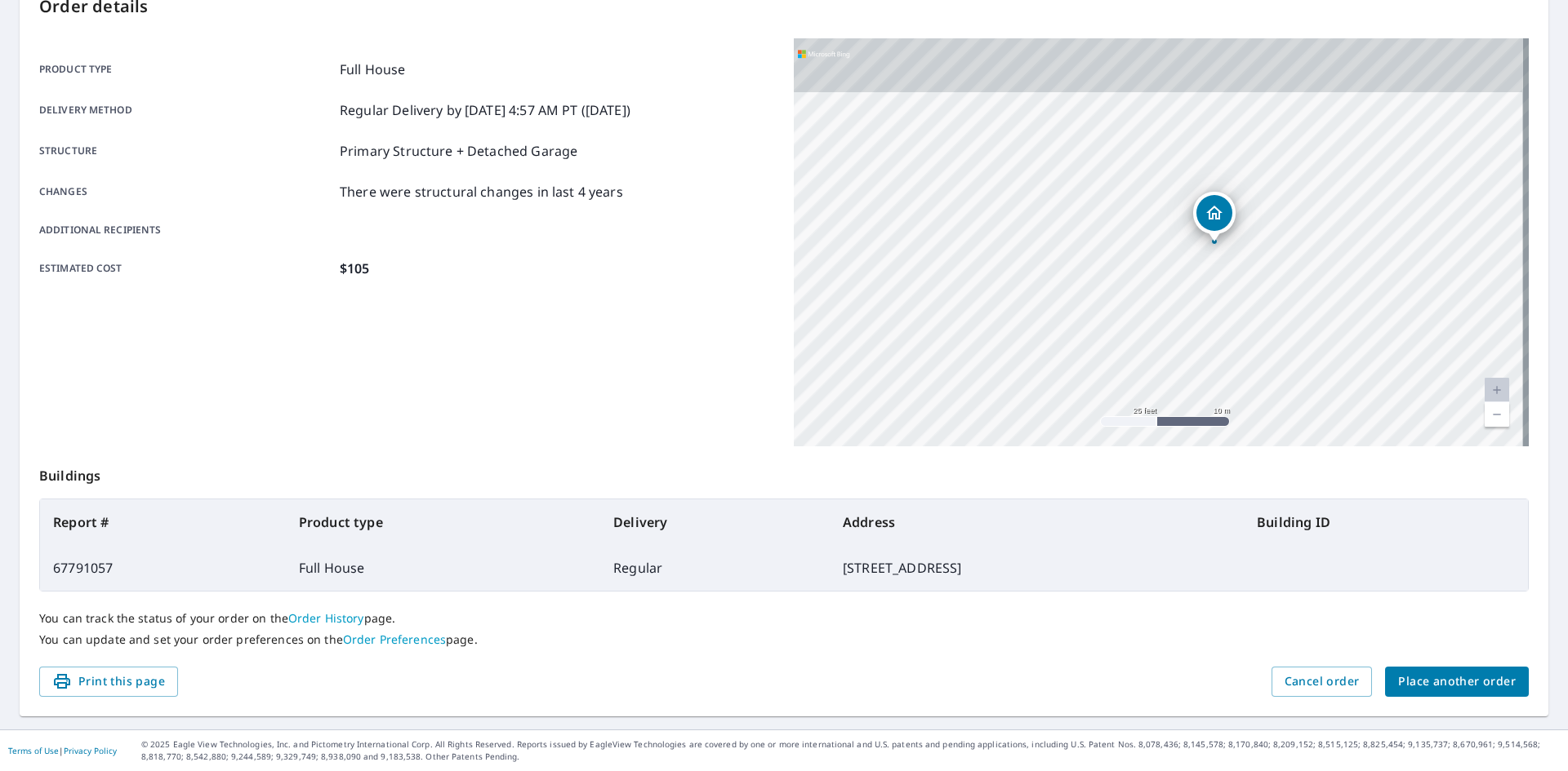
drag, startPoint x: 1249, startPoint y: 179, endPoint x: 1251, endPoint y: 234, distance: 55.0
click at [1251, 234] on div "[STREET_ADDRESS]" at bounding box center [1160, 242] width 735 height 408
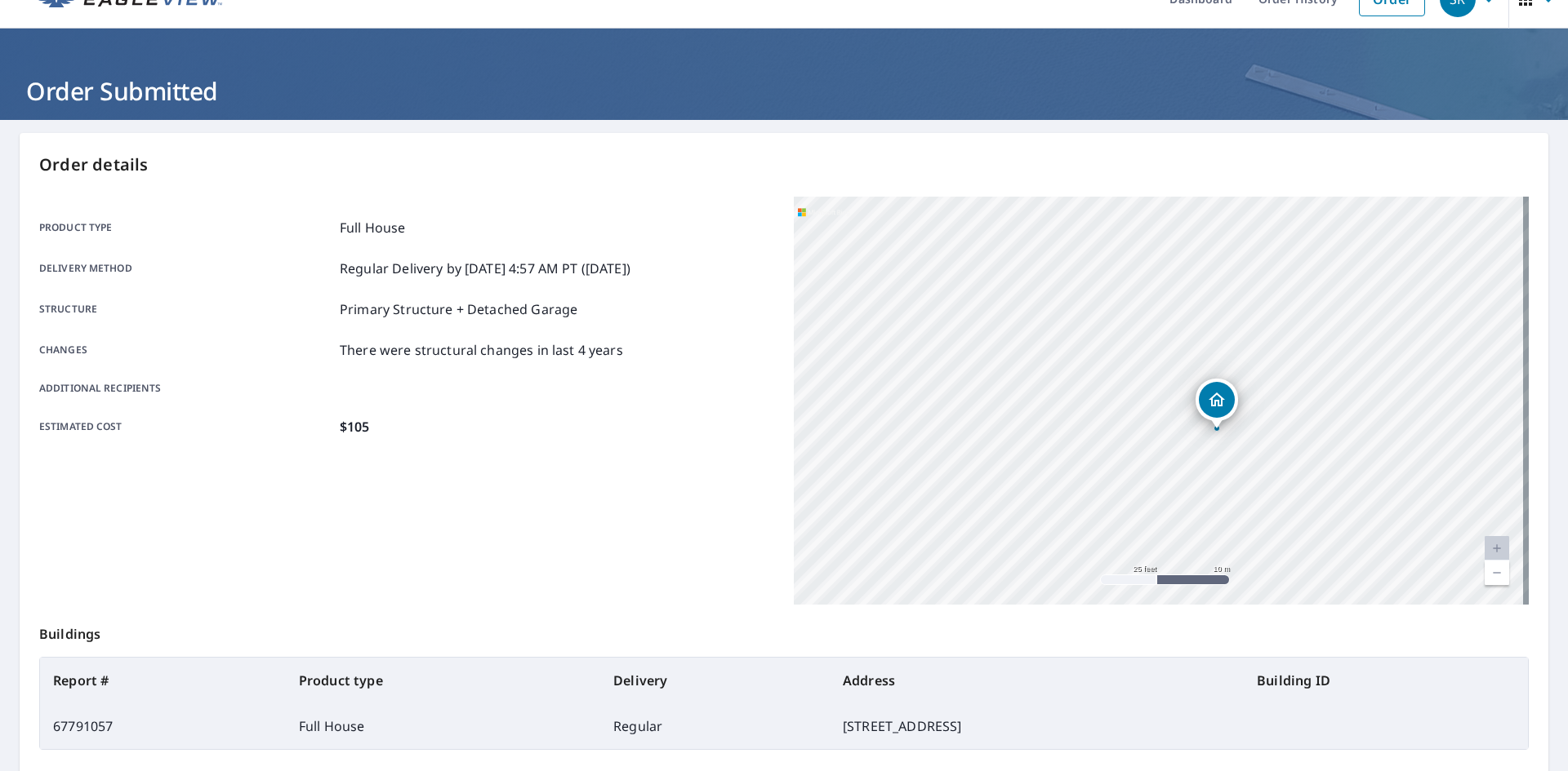
scroll to position [0, 0]
